Goal: Task Accomplishment & Management: Use online tool/utility

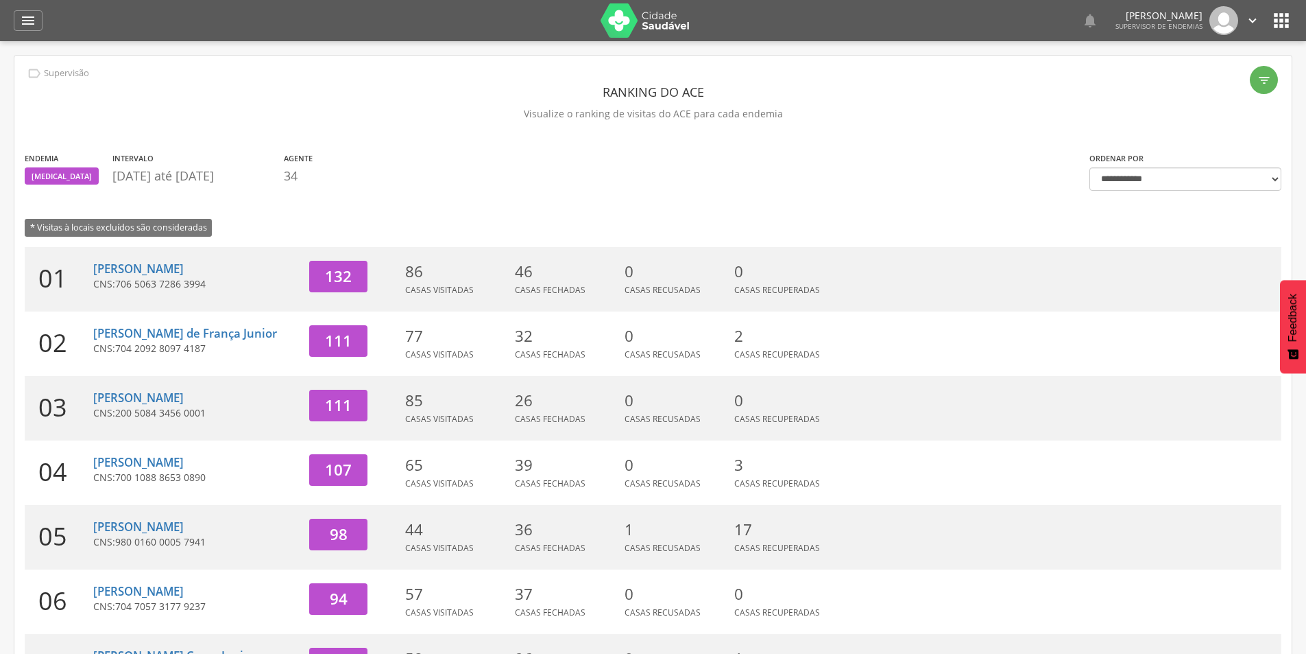
click at [43, 21] on div " Supervisão Ranking Aplicativo desatualizado Última sincronização Mapa de ende…" at bounding box center [653, 20] width 1279 height 41
click at [25, 12] on div "" at bounding box center [28, 20] width 29 height 21
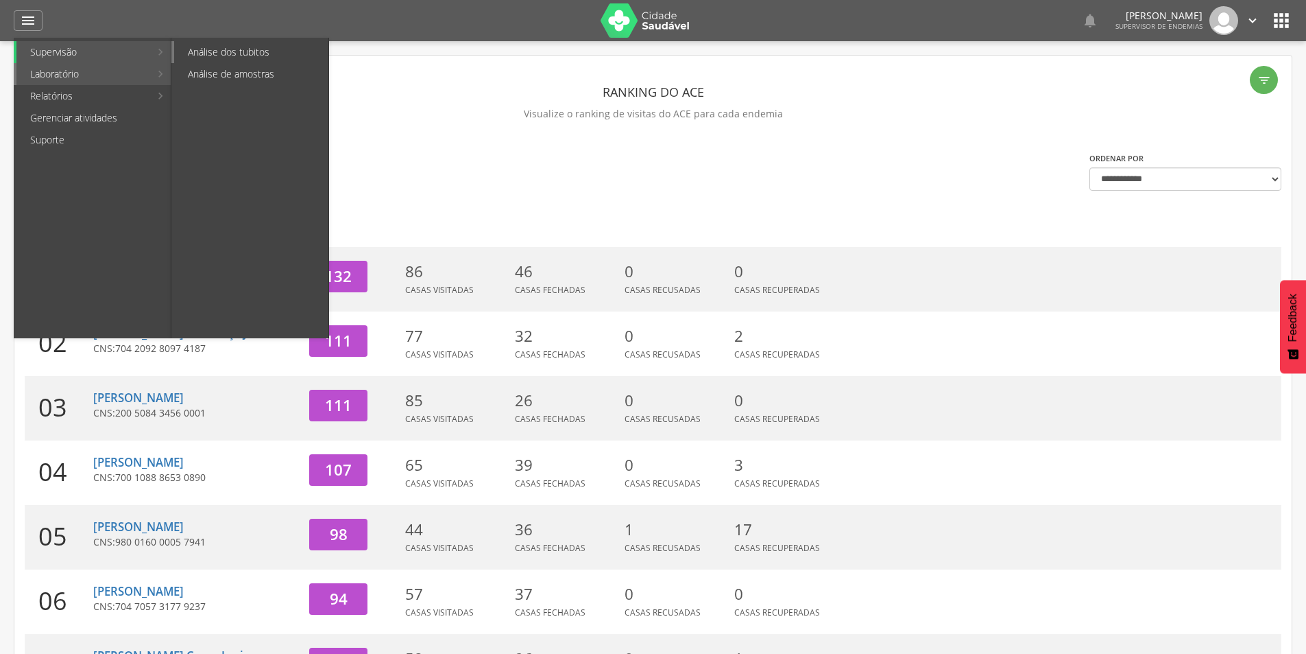
click at [219, 51] on link "Análise dos tubitos" at bounding box center [251, 52] width 154 height 22
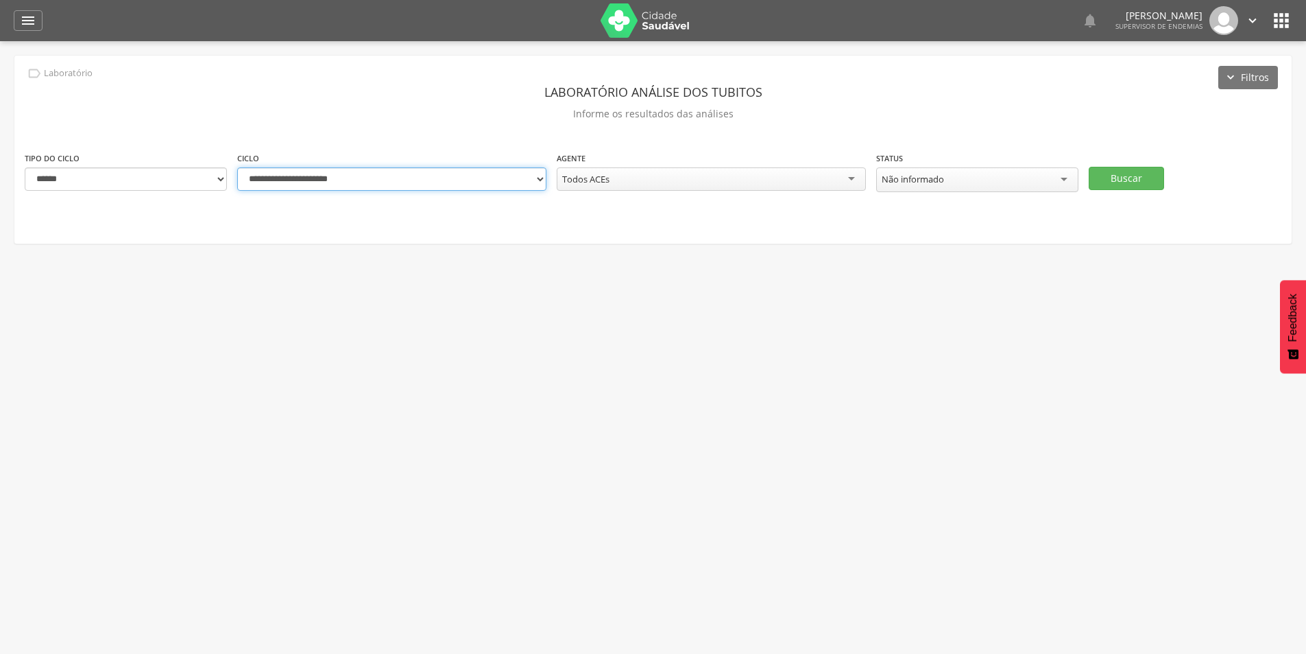
click at [354, 185] on select "**********" at bounding box center [391, 178] width 309 height 23
select select "**********"
click at [237, 167] on select "**********" at bounding box center [391, 178] width 309 height 23
click at [752, 172] on div "Todos ACEs" at bounding box center [711, 178] width 309 height 23
click at [1127, 170] on button "Buscar" at bounding box center [1126, 178] width 75 height 23
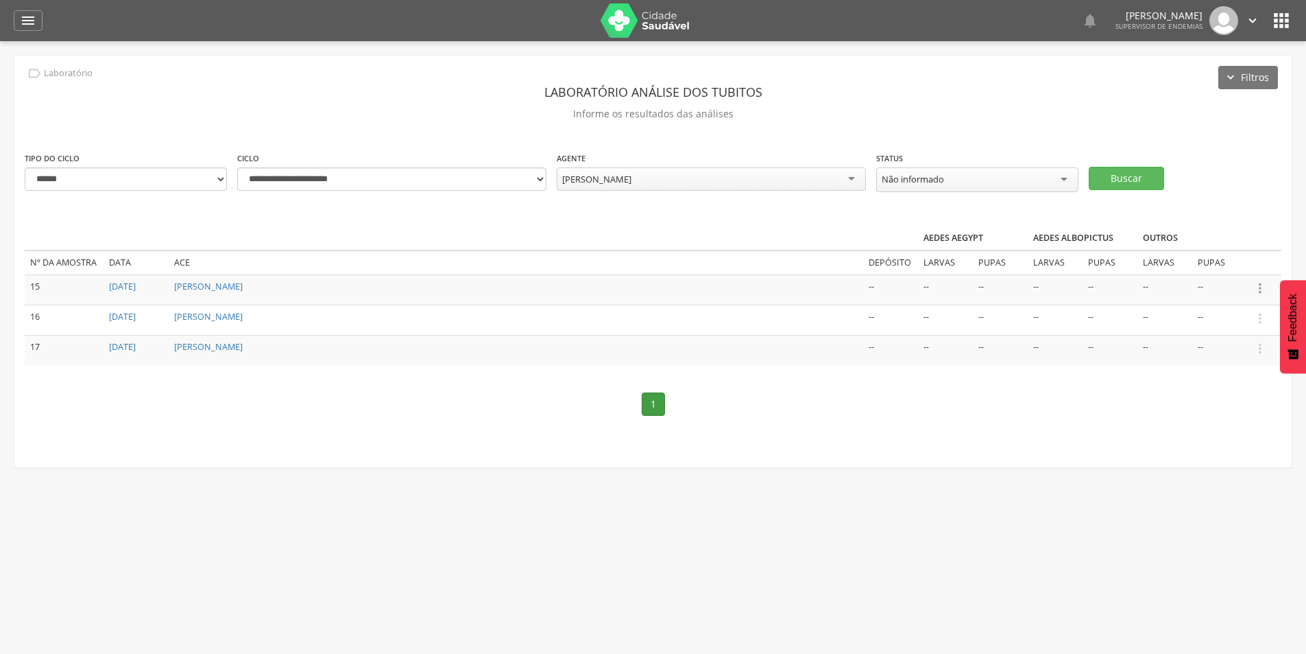
click at [1258, 287] on icon "" at bounding box center [1260, 287] width 15 height 15
click at [1209, 261] on link "Informar resultado" at bounding box center [1213, 264] width 108 height 17
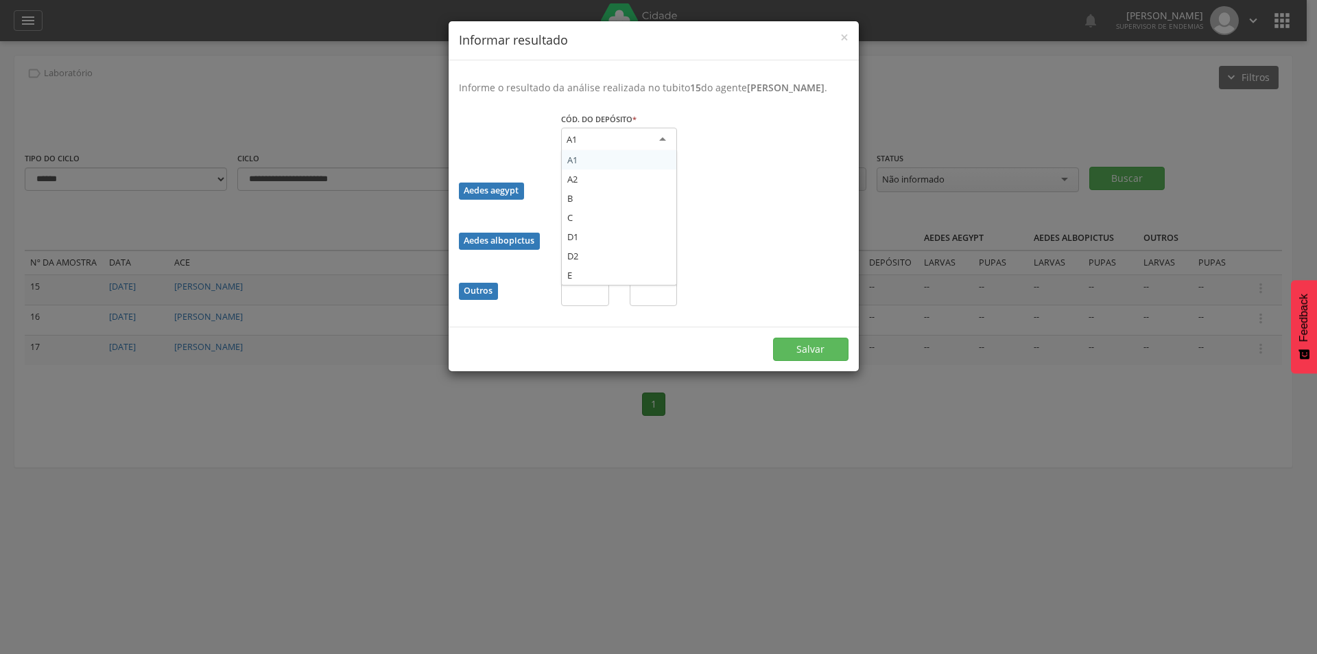
click at [614, 150] on div "A1" at bounding box center [619, 140] width 116 height 25
click at [590, 204] on input "text" at bounding box center [585, 192] width 48 height 23
type input "*"
click at [815, 359] on button "Salvar" at bounding box center [810, 347] width 75 height 23
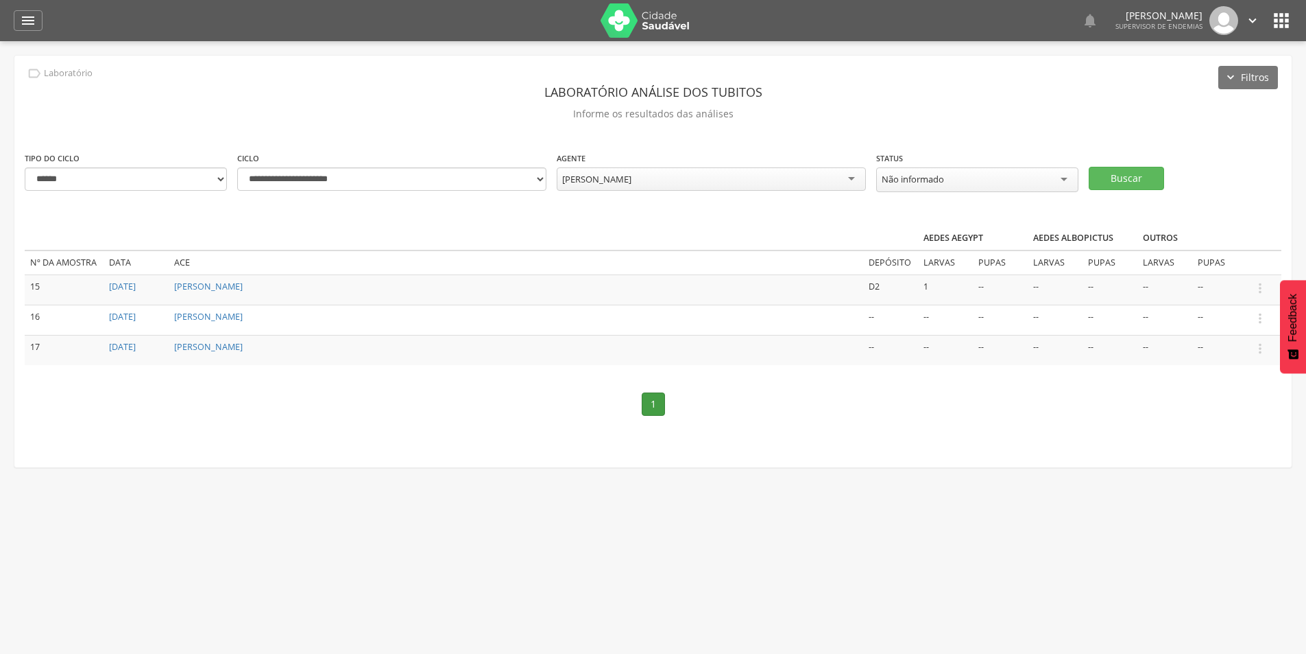
click at [724, 173] on div "[PERSON_NAME]" at bounding box center [711, 178] width 309 height 23
click at [1110, 176] on button "Buscar" at bounding box center [1126, 178] width 75 height 23
click at [1258, 287] on icon "" at bounding box center [1260, 287] width 15 height 15
click at [1262, 284] on icon "" at bounding box center [1260, 287] width 15 height 15
click at [1254, 282] on icon "" at bounding box center [1260, 287] width 15 height 15
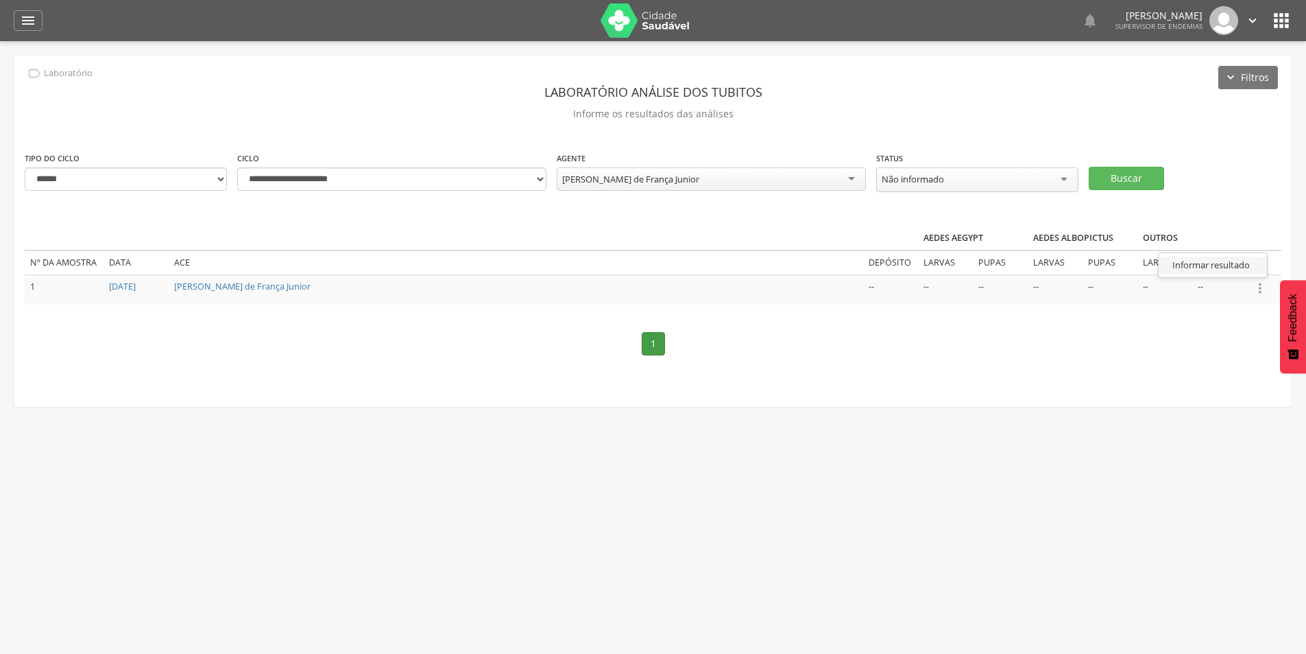
click at [1220, 263] on link "Informar resultado" at bounding box center [1213, 264] width 108 height 17
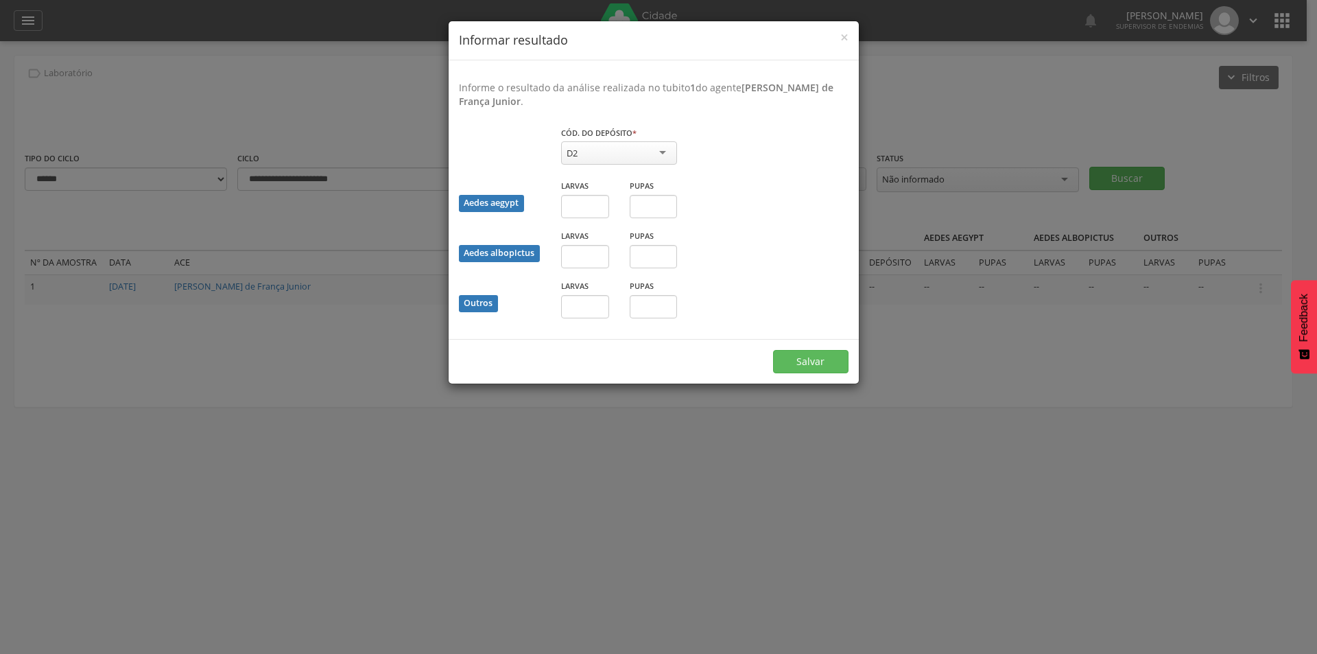
click at [594, 152] on div "D2" at bounding box center [619, 152] width 116 height 23
click at [585, 205] on input "text" at bounding box center [585, 206] width 48 height 23
type input "*"
click at [804, 361] on button "Salvar" at bounding box center [810, 361] width 75 height 23
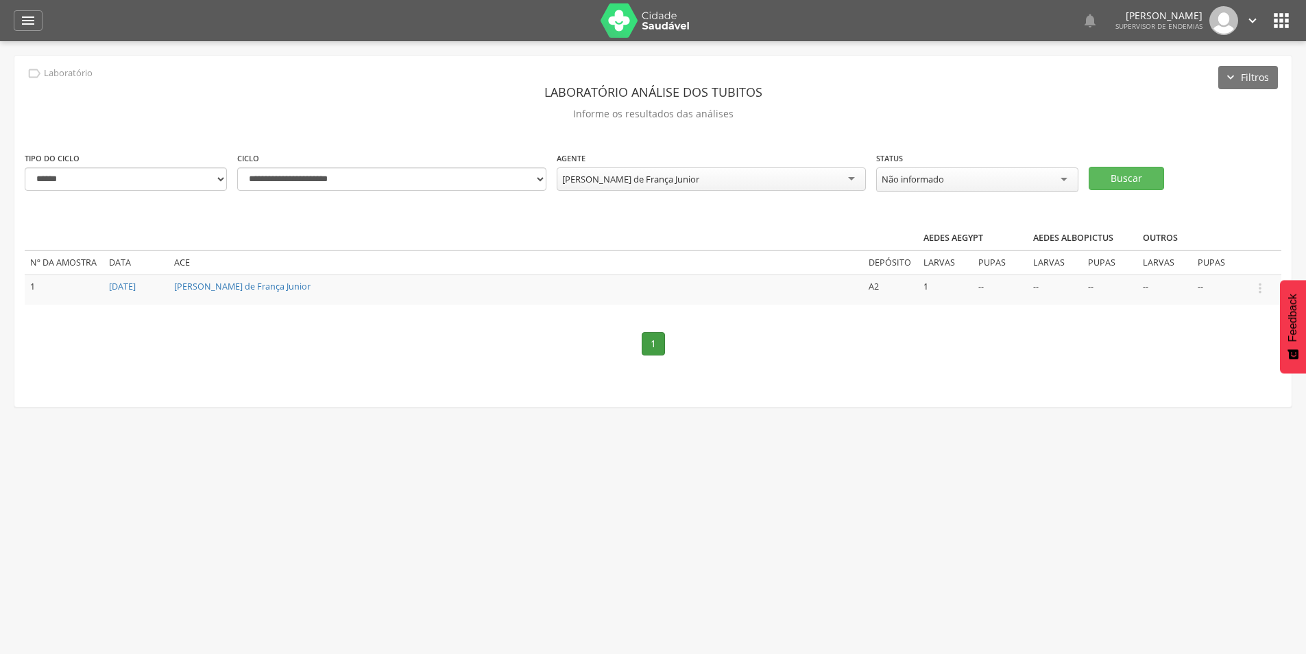
click at [768, 178] on div "[PERSON_NAME] de França Junior" at bounding box center [711, 178] width 309 height 23
click at [1136, 172] on button "Buscar" at bounding box center [1126, 178] width 75 height 23
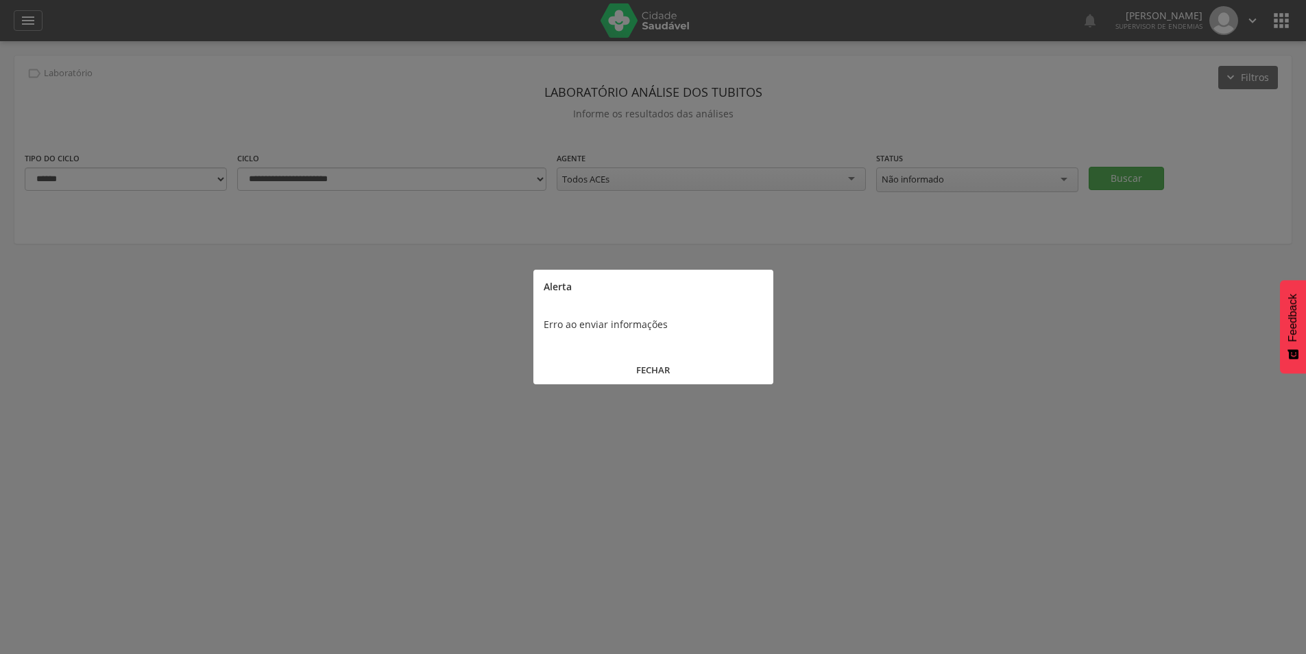
click at [651, 362] on button "FECHAR" at bounding box center [653, 369] width 240 height 29
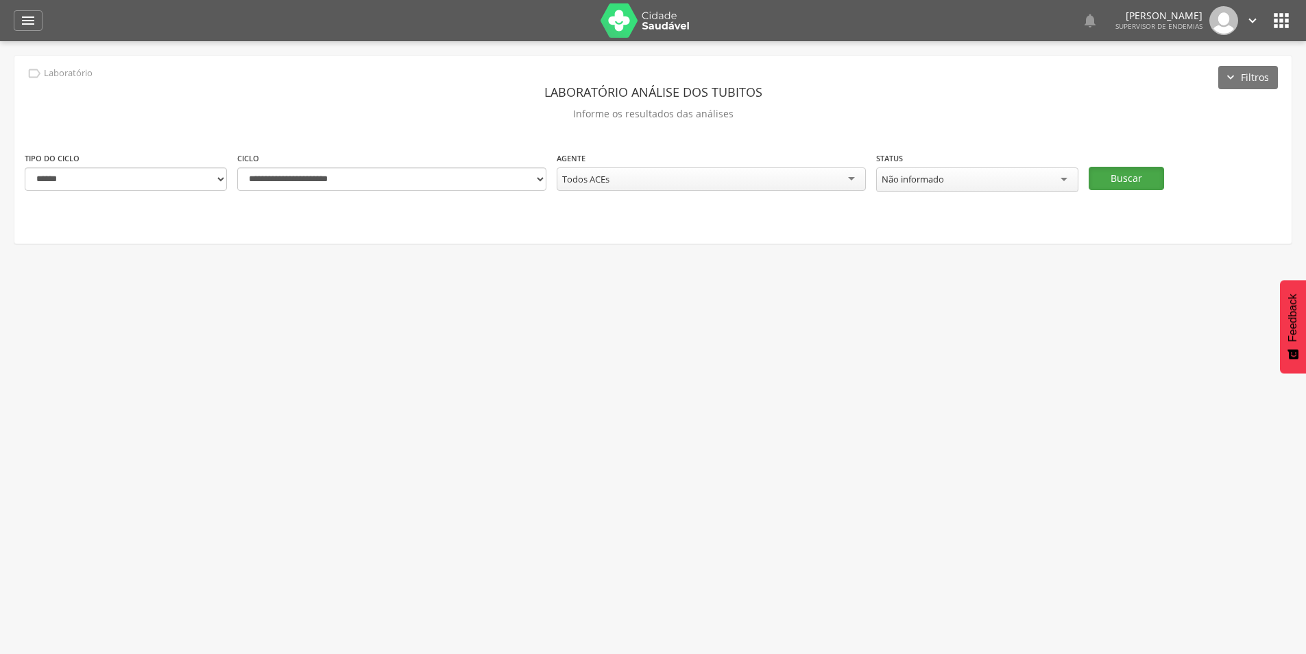
click at [1136, 169] on button "Buscar" at bounding box center [1126, 178] width 75 height 23
